Goal: Information Seeking & Learning: Learn about a topic

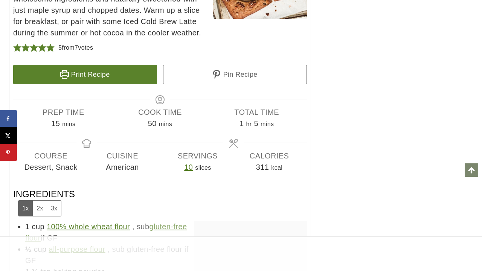
scroll to position [4280, 0]
